Goal: Information Seeking & Learning: Find specific fact

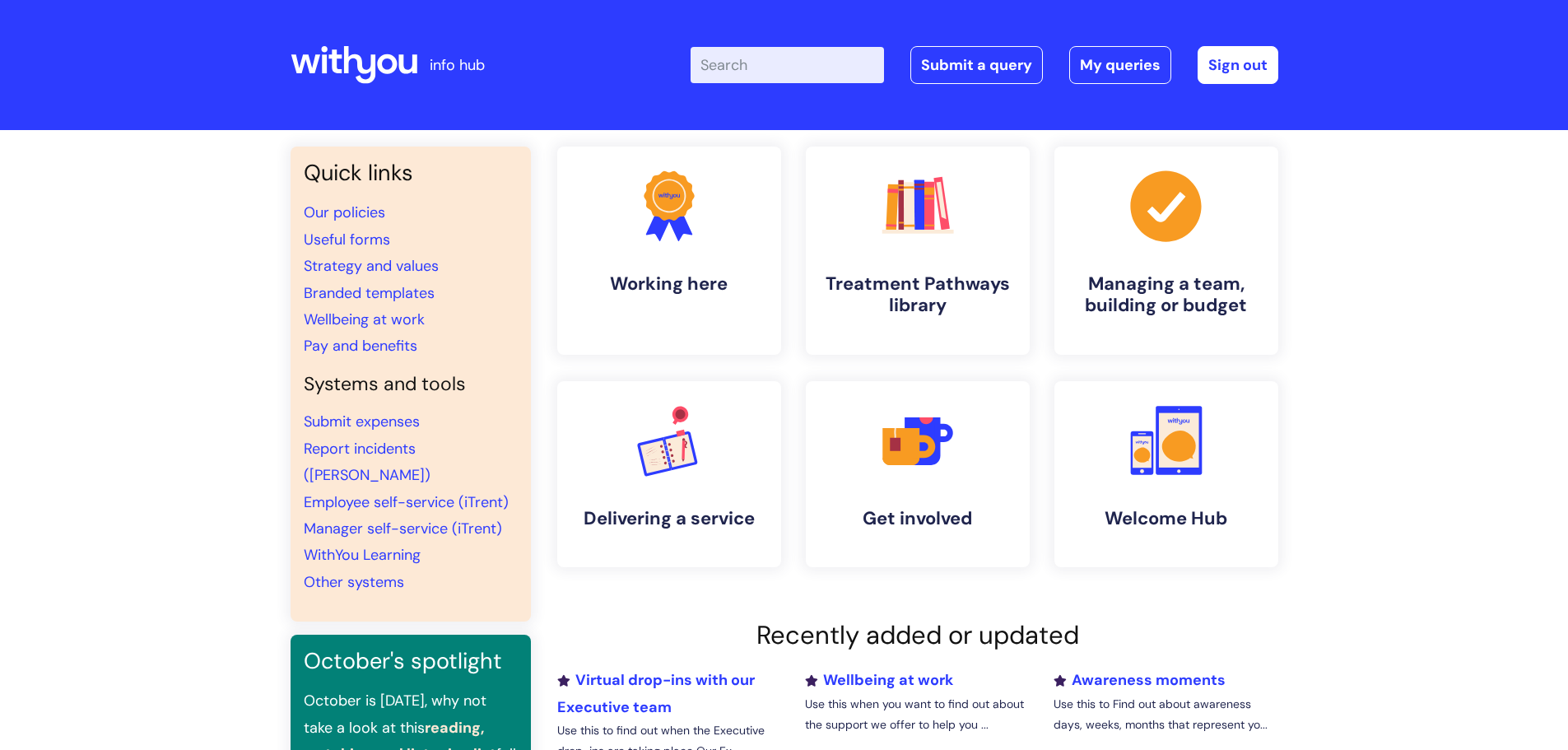
click at [738, 71] on input "Enter your search term here..." at bounding box center [787, 65] width 194 height 36
type input "refer a friend"
click button "Search" at bounding box center [0, 0] width 0 height 0
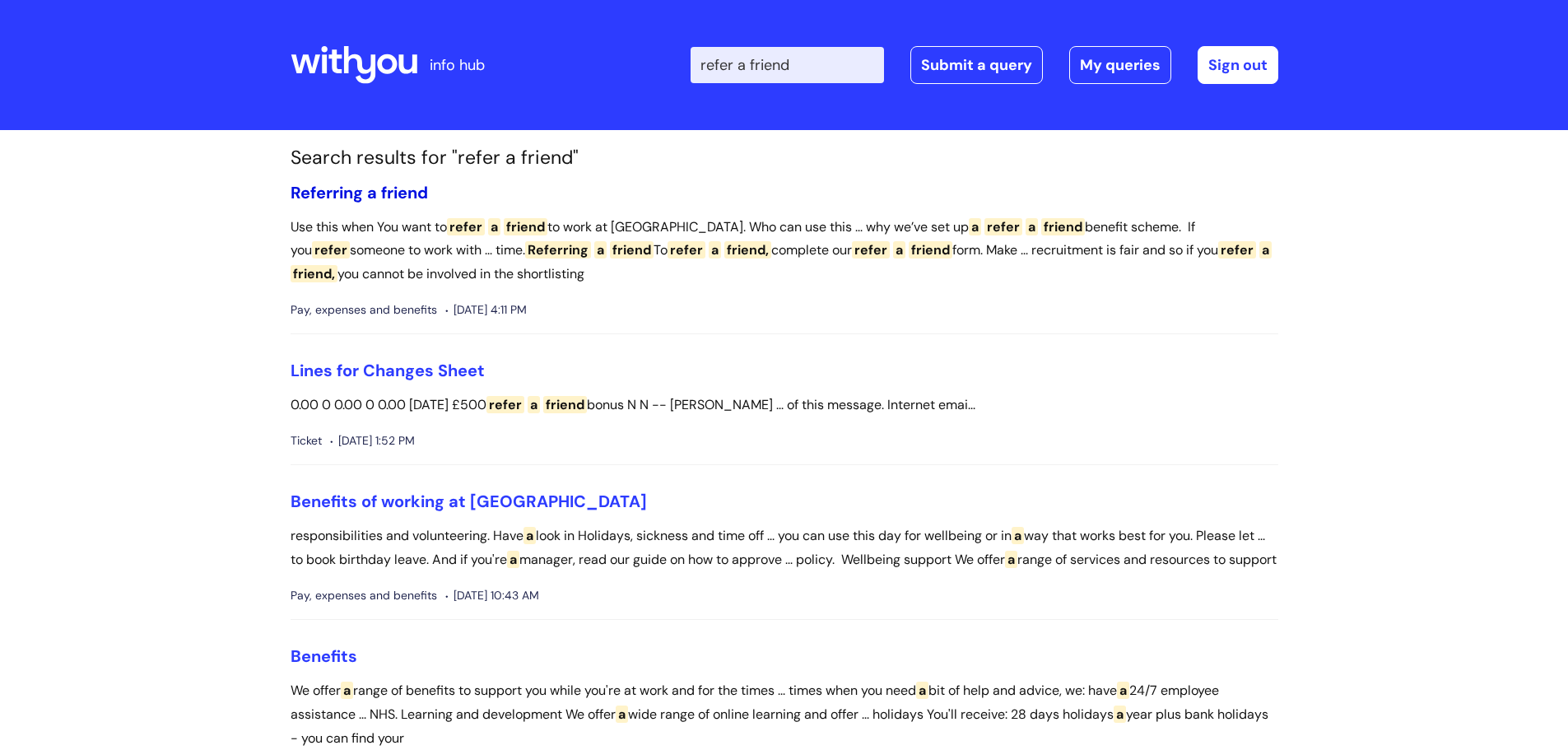
click at [391, 192] on span "friend" at bounding box center [405, 193] width 47 height 22
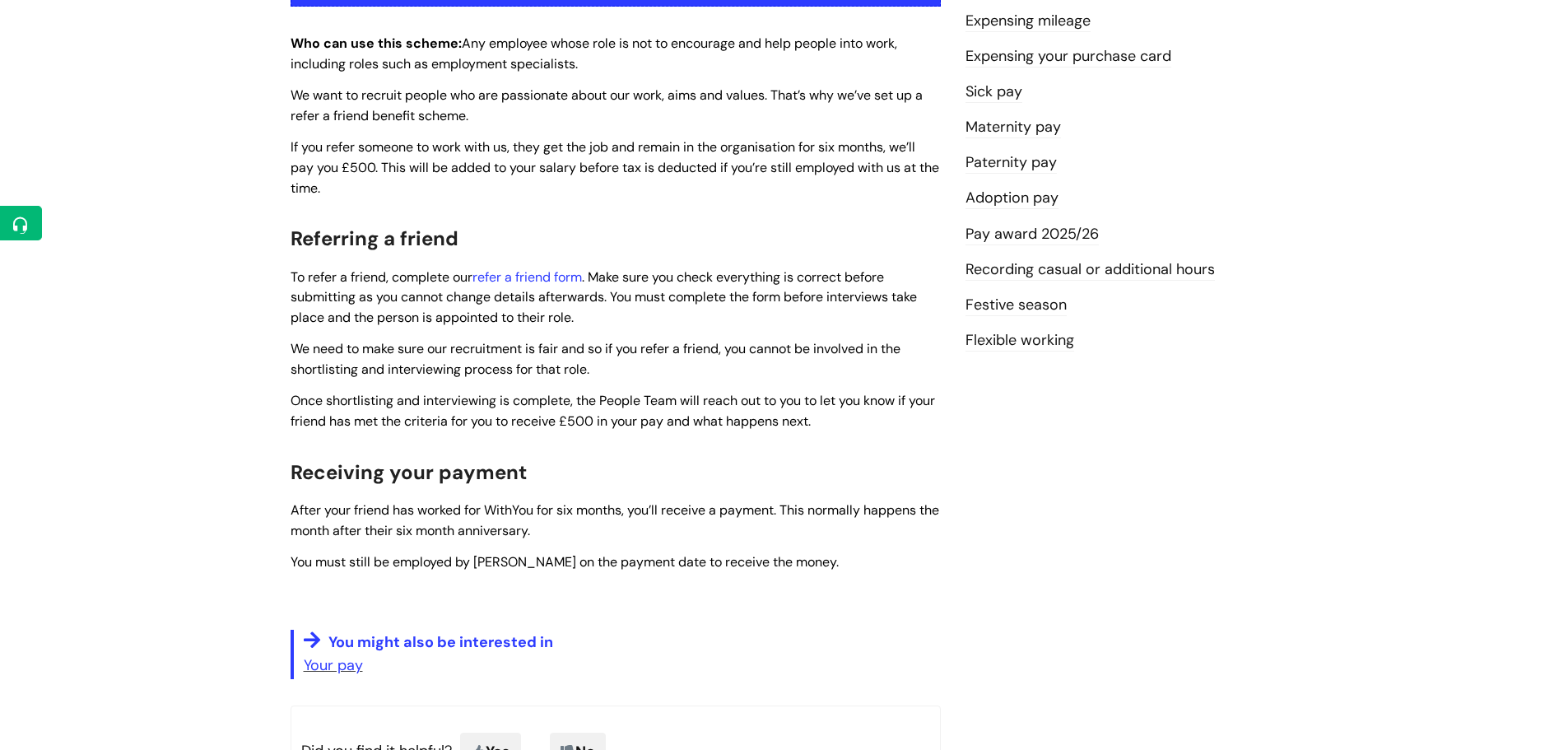
scroll to position [494, 0]
